Goal: Transaction & Acquisition: Book appointment/travel/reservation

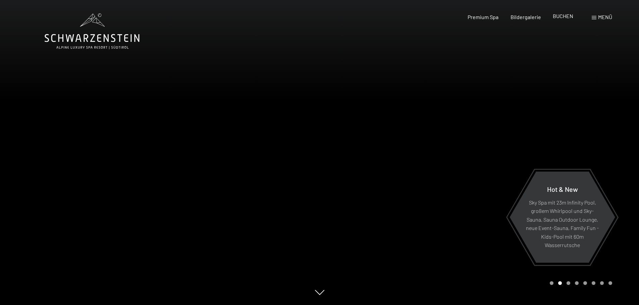
click at [562, 16] on span "BUCHEN" at bounding box center [562, 16] width 20 height 6
click at [562, 18] on span "BUCHEN" at bounding box center [562, 16] width 20 height 6
click at [480, 19] on div "Premium Spa" at bounding box center [482, 15] width 31 height 7
click at [480, 15] on span "Premium Spa" at bounding box center [482, 16] width 31 height 6
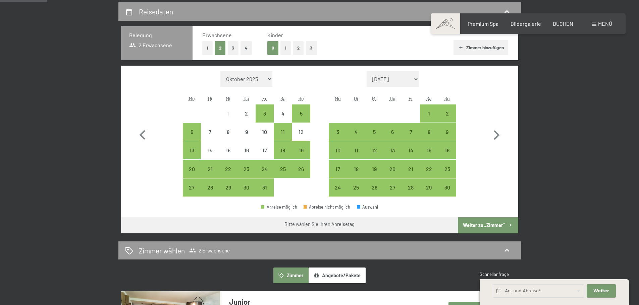
scroll to position [168, 0]
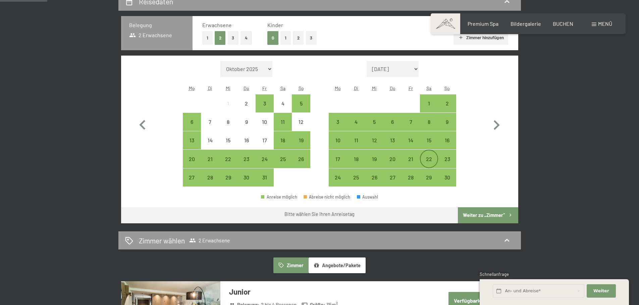
click at [428, 157] on div "22" at bounding box center [428, 165] width 17 height 17
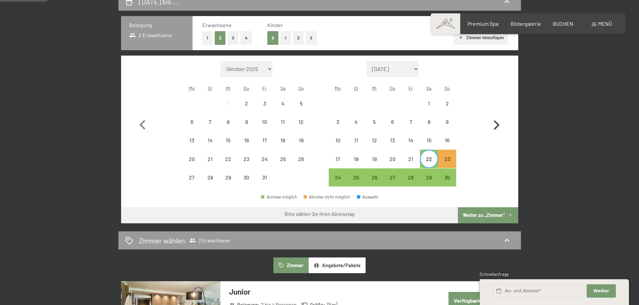
click at [492, 122] on icon "button" at bounding box center [495, 125] width 19 height 19
select select "2025-11-01"
select select "2025-12-01"
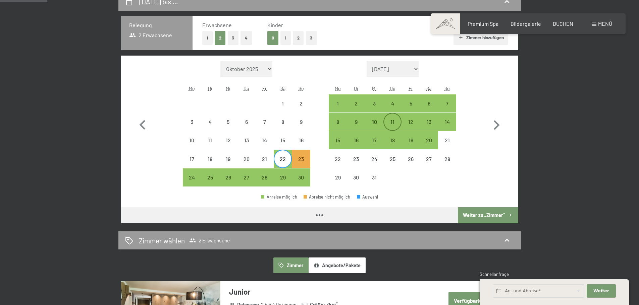
select select "2025-11-01"
select select "2025-12-01"
click at [373, 101] on div "3" at bounding box center [374, 109] width 17 height 17
select select "2025-11-01"
select select "2025-12-01"
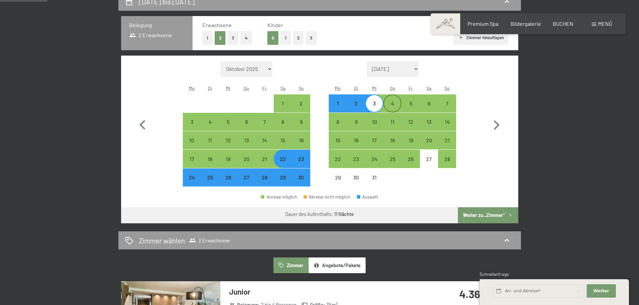
click at [393, 102] on div "4" at bounding box center [392, 109] width 17 height 17
select select "2025-11-01"
select select "2025-12-01"
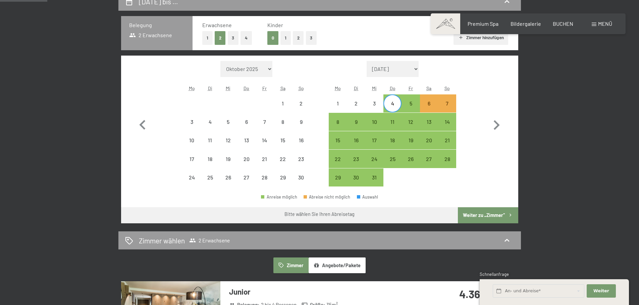
click at [489, 214] on button "Weiter zu „Zimmer“" at bounding box center [488, 216] width 60 height 16
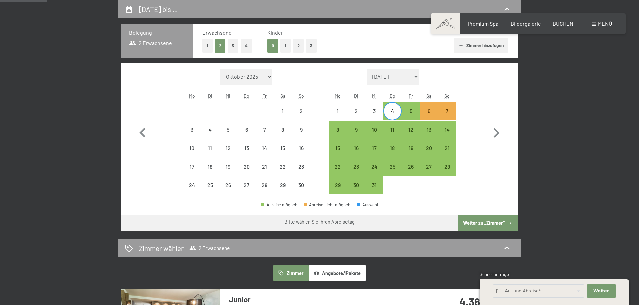
select select "2025-11-01"
select select "2025-12-01"
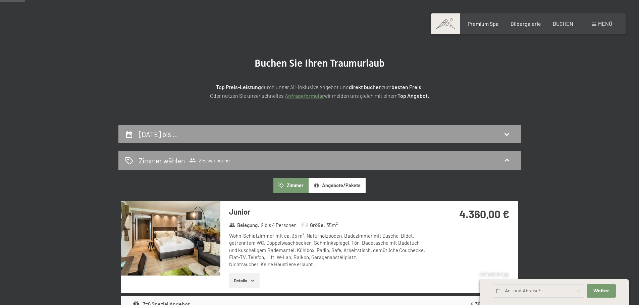
scroll to position [26, 0]
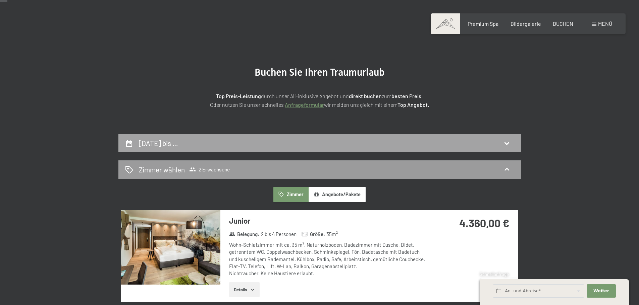
click at [157, 145] on h2 "4. Dezember bis …" at bounding box center [158, 143] width 39 height 8
select select "2025-11-01"
select select "2025-12-01"
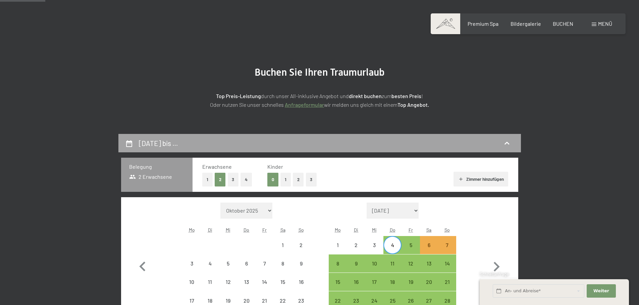
scroll to position [160, 0]
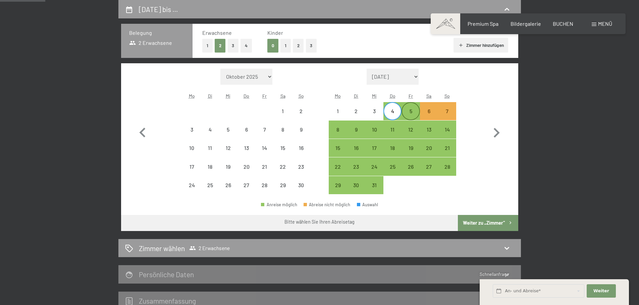
click at [408, 112] on div "5" at bounding box center [410, 117] width 17 height 17
select select "2025-11-01"
select select "2025-12-01"
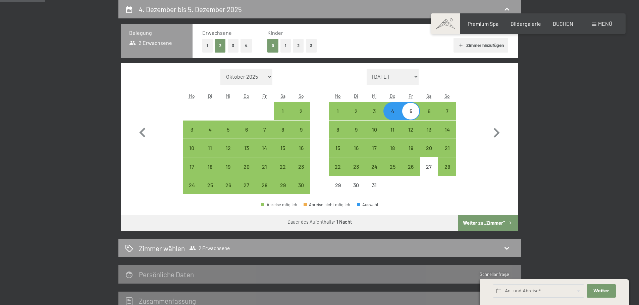
click at [485, 222] on button "Weiter zu „Zimmer“" at bounding box center [488, 223] width 60 height 16
select select "2025-11-01"
select select "2025-12-01"
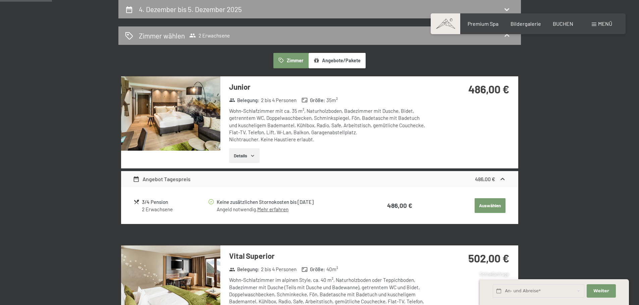
click at [249, 154] on button "Details" at bounding box center [244, 156] width 31 height 15
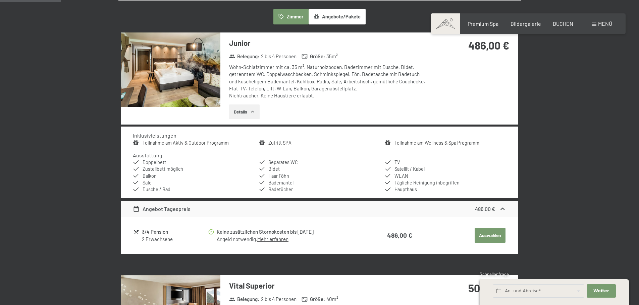
scroll to position [193, 0]
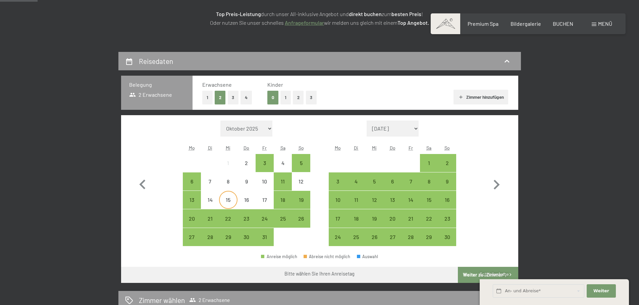
scroll to position [134, 0]
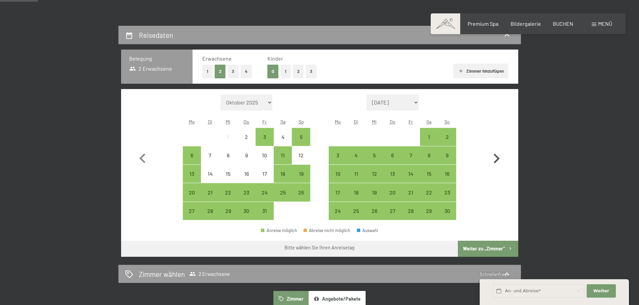
click at [492, 155] on icon "button" at bounding box center [495, 158] width 19 height 19
select select "2025-11-01"
select select "2025-12-01"
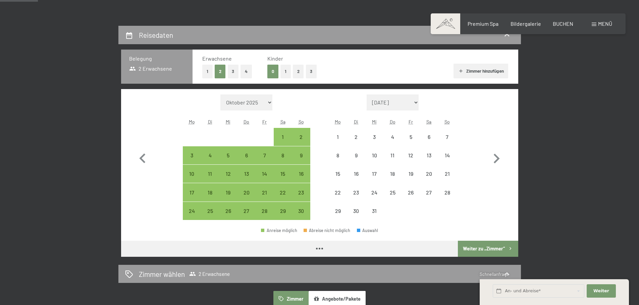
select select "2025-11-01"
select select "2025-12-01"
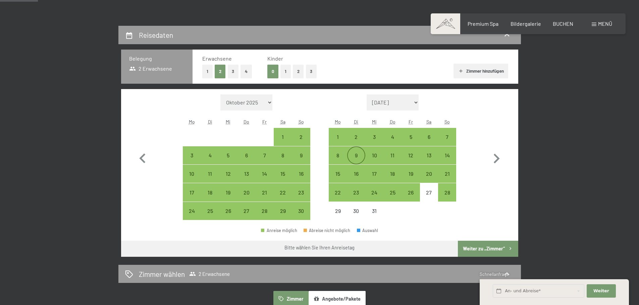
click at [355, 154] on div "9" at bounding box center [356, 161] width 17 height 17
select select "2025-11-01"
select select "2025-12-01"
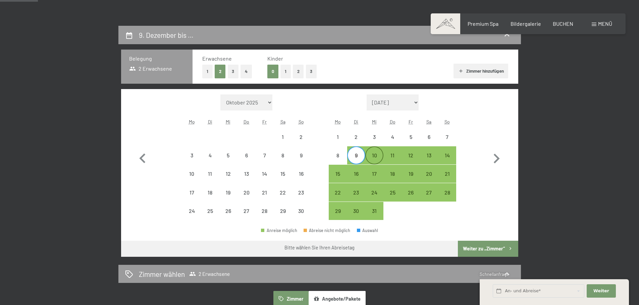
click at [374, 155] on div "10" at bounding box center [374, 161] width 17 height 17
select select "2025-11-01"
select select "2025-12-01"
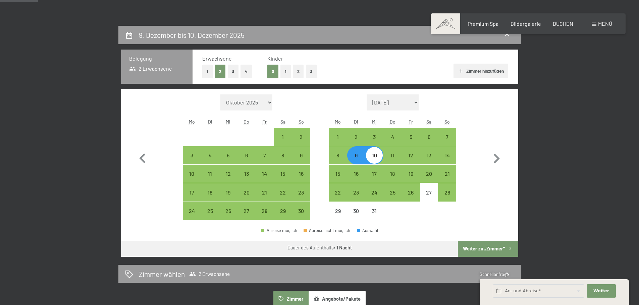
click at [493, 247] on button "Weiter zu „Zimmer“" at bounding box center [488, 249] width 60 height 16
select select "2025-11-01"
select select "2025-12-01"
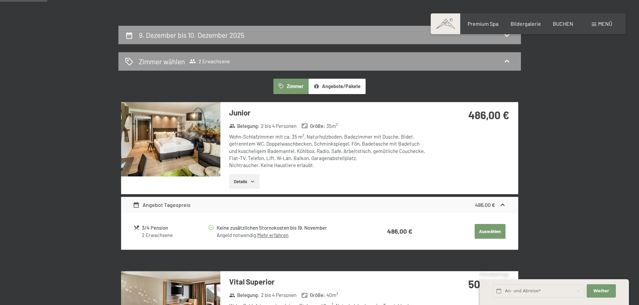
scroll to position [160, 0]
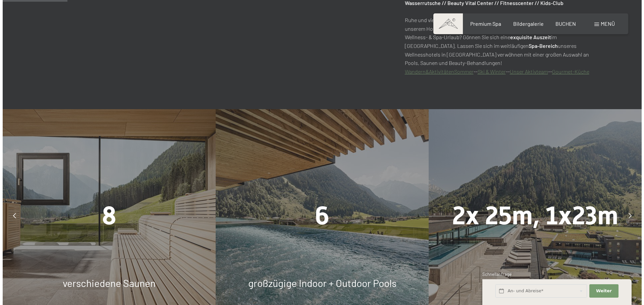
scroll to position [302, 0]
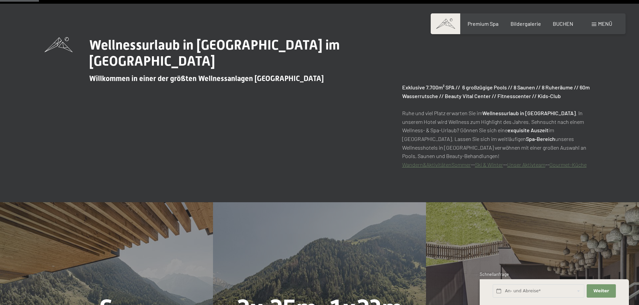
click at [593, 24] on span at bounding box center [593, 24] width 5 height 3
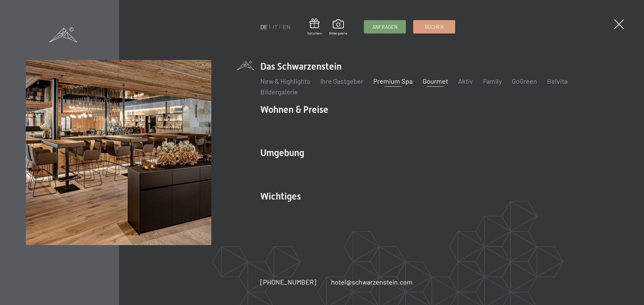
click at [436, 80] on link "Gourmet" at bounding box center [434, 81] width 25 height 8
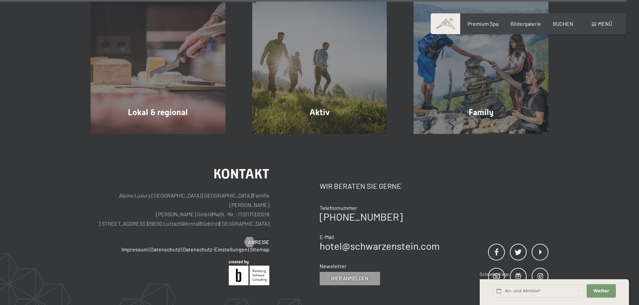
scroll to position [2615, 0]
